Goal: Obtain resource: Obtain resource

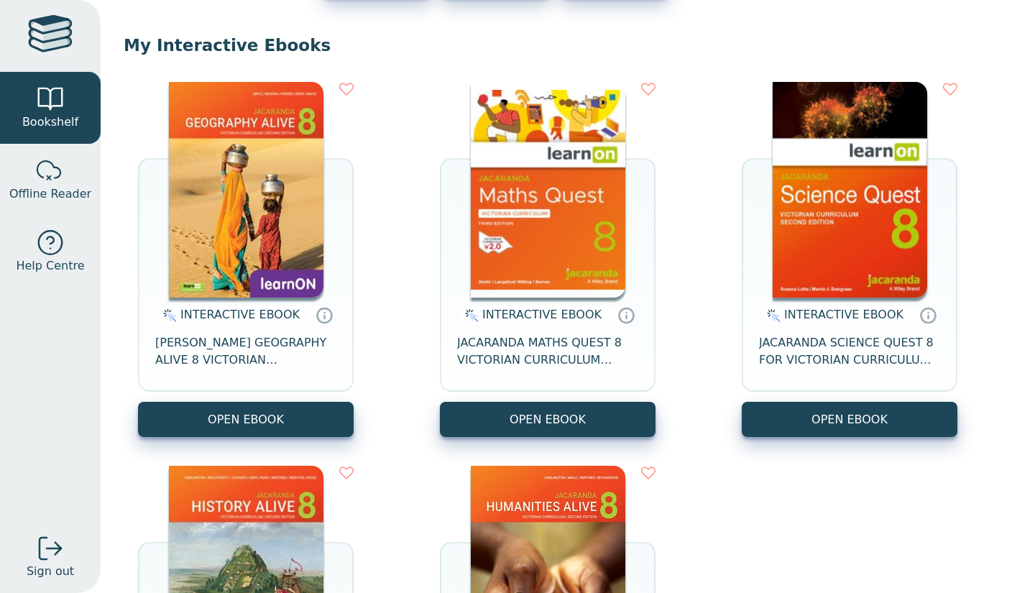
scroll to position [116, 0]
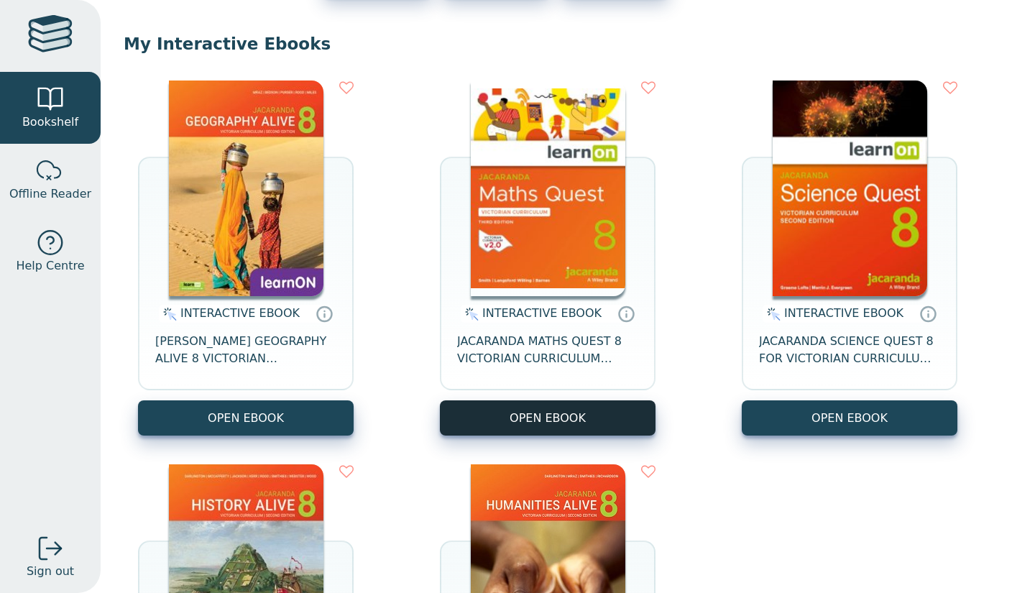
click at [517, 433] on button "OPEN EBOOK" at bounding box center [548, 418] width 216 height 35
